Goal: Navigation & Orientation: Find specific page/section

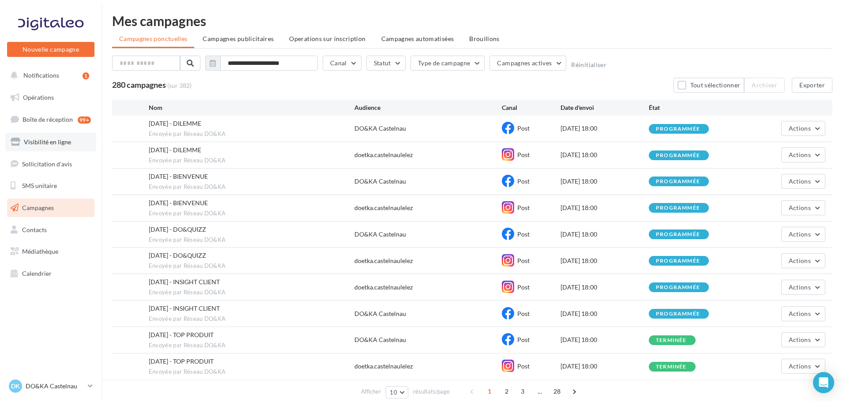
click at [53, 137] on link "Visibilité en ligne" at bounding box center [50, 142] width 91 height 19
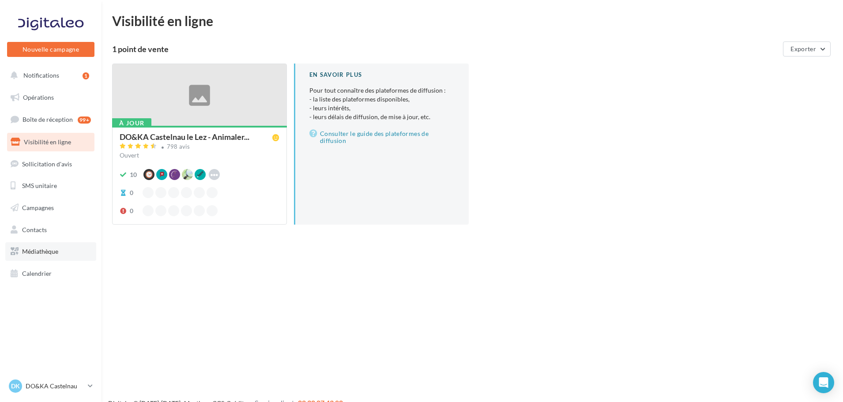
click at [56, 255] on span "Médiathèque" at bounding box center [40, 252] width 36 height 8
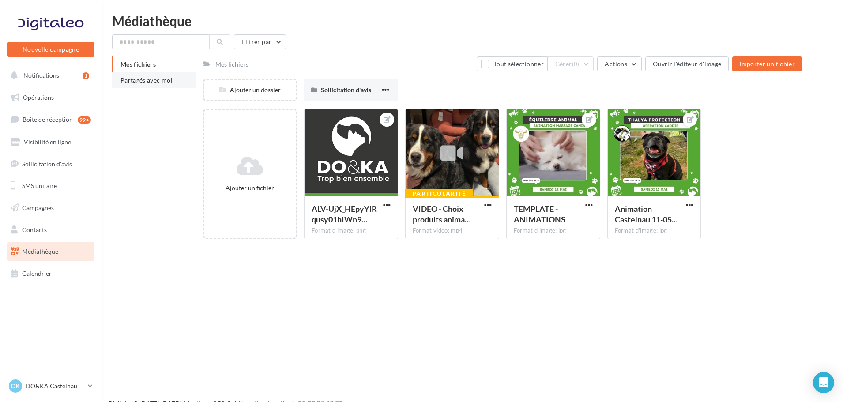
click at [161, 80] on span "Partagés avec moi" at bounding box center [146, 80] width 52 height 8
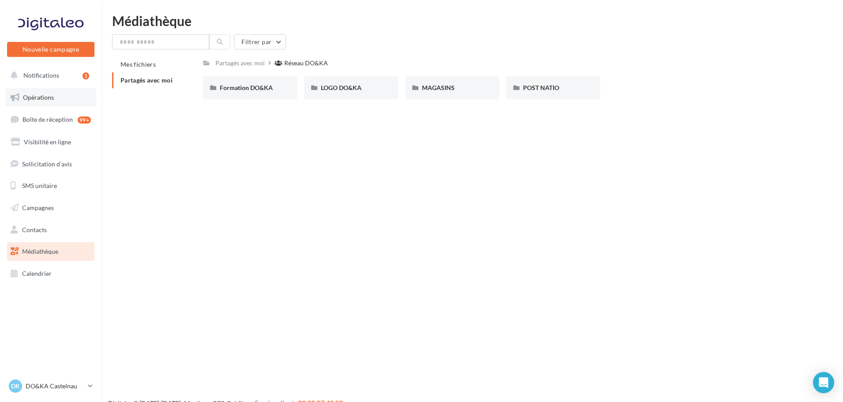
click at [24, 95] on span "Opérations" at bounding box center [38, 98] width 31 height 8
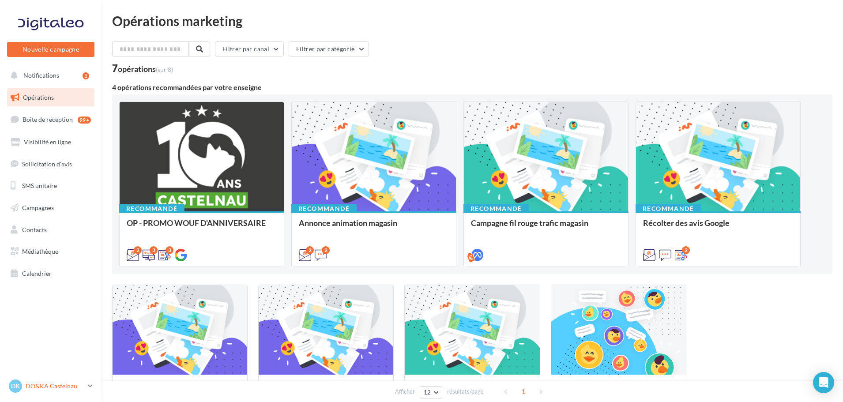
click at [69, 392] on div "DK DO&KA Castelnau castelnaulelez@doetka.fr" at bounding box center [46, 386] width 75 height 13
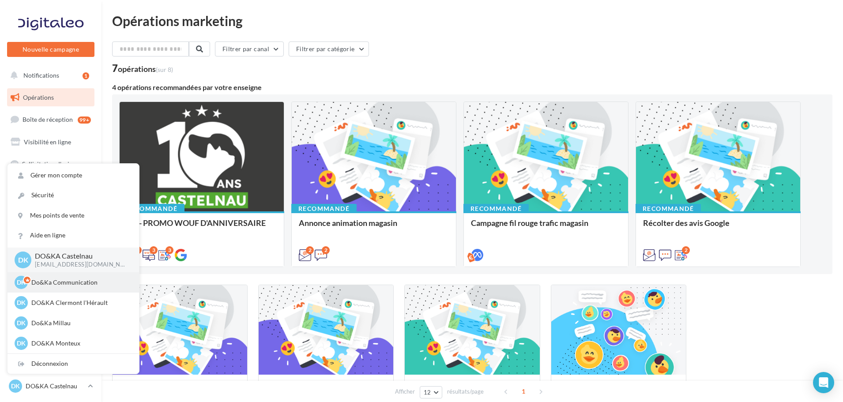
click at [61, 280] on p "Do&Ka Communication" at bounding box center [79, 282] width 97 height 9
